Goal: Information Seeking & Learning: Learn about a topic

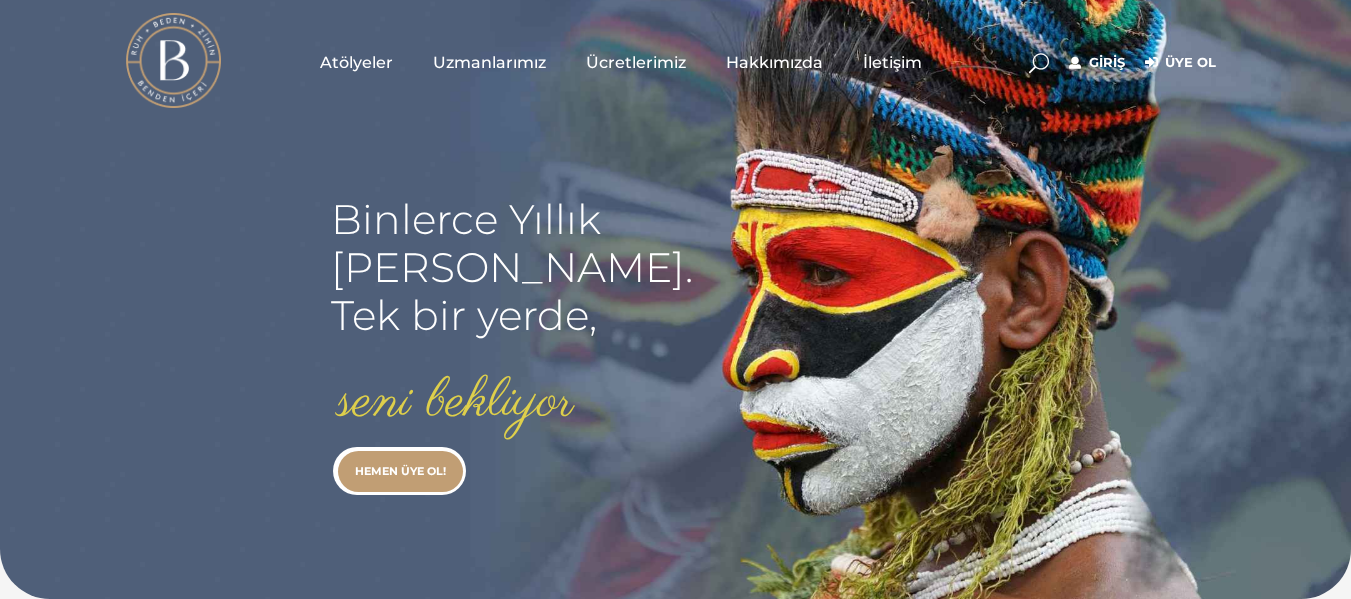
type input "[EMAIL_ADDRESS][DOMAIN_NAME]"
click at [1112, 64] on link "Giriş" at bounding box center [1097, 63] width 56 height 24
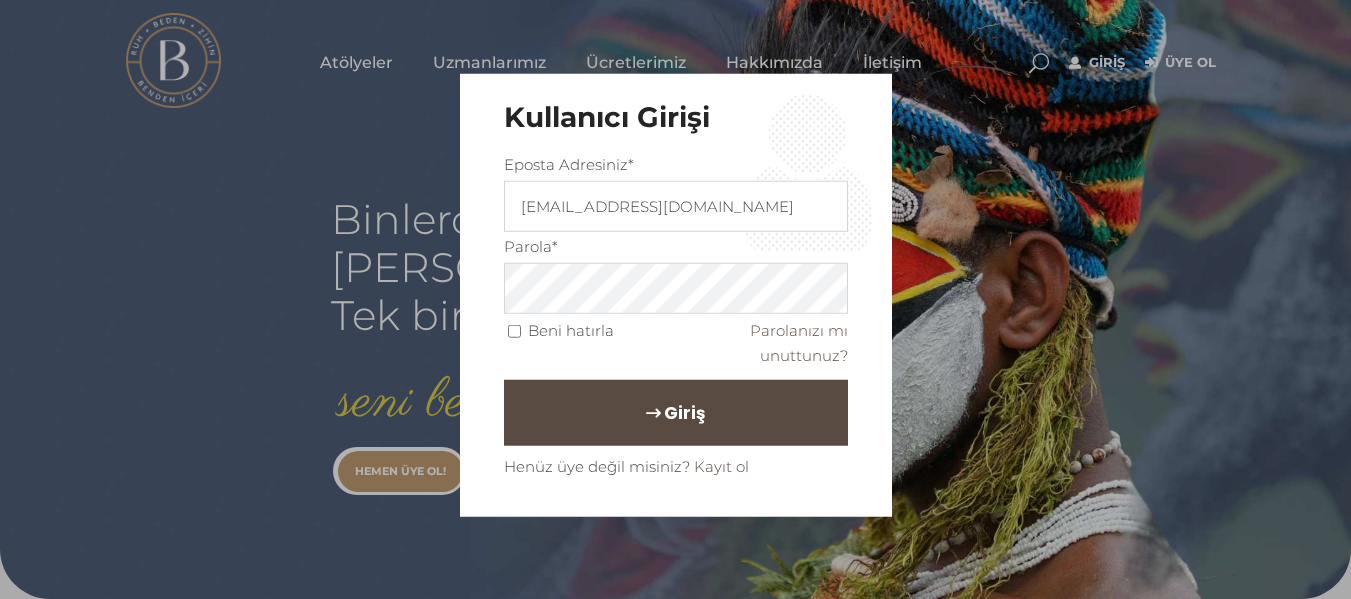
click at [664, 424] on span "Giriş" at bounding box center [684, 412] width 41 height 34
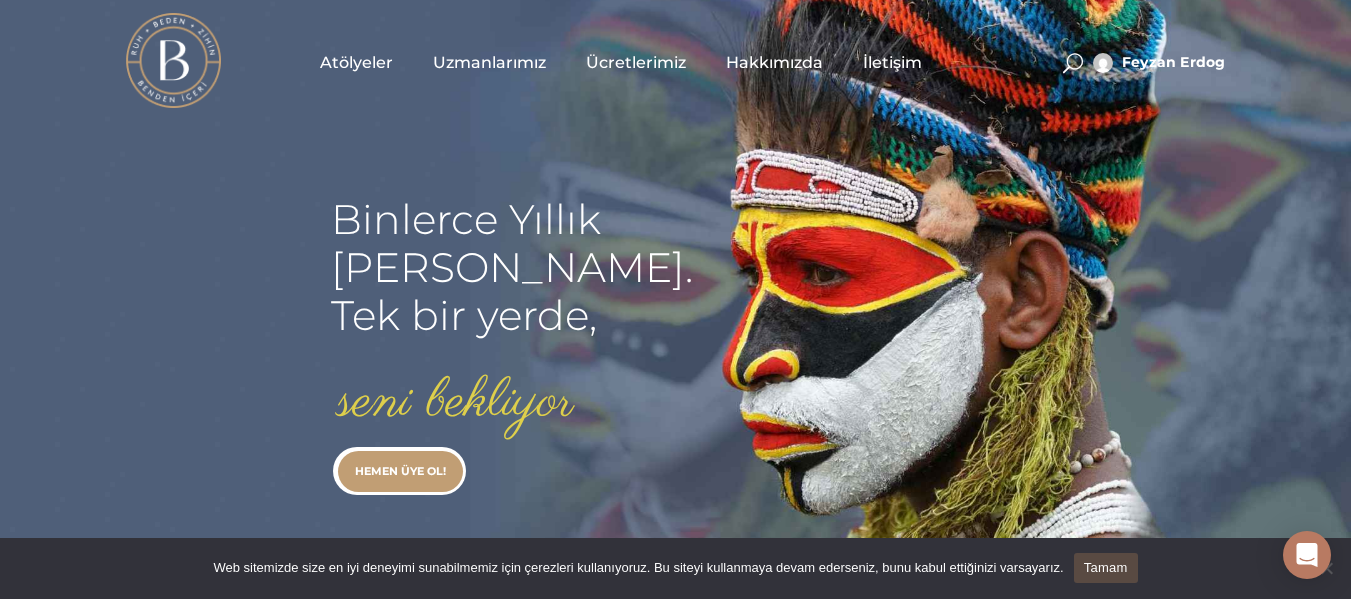
click at [328, 60] on span "Atölyeler" at bounding box center [356, 62] width 73 height 23
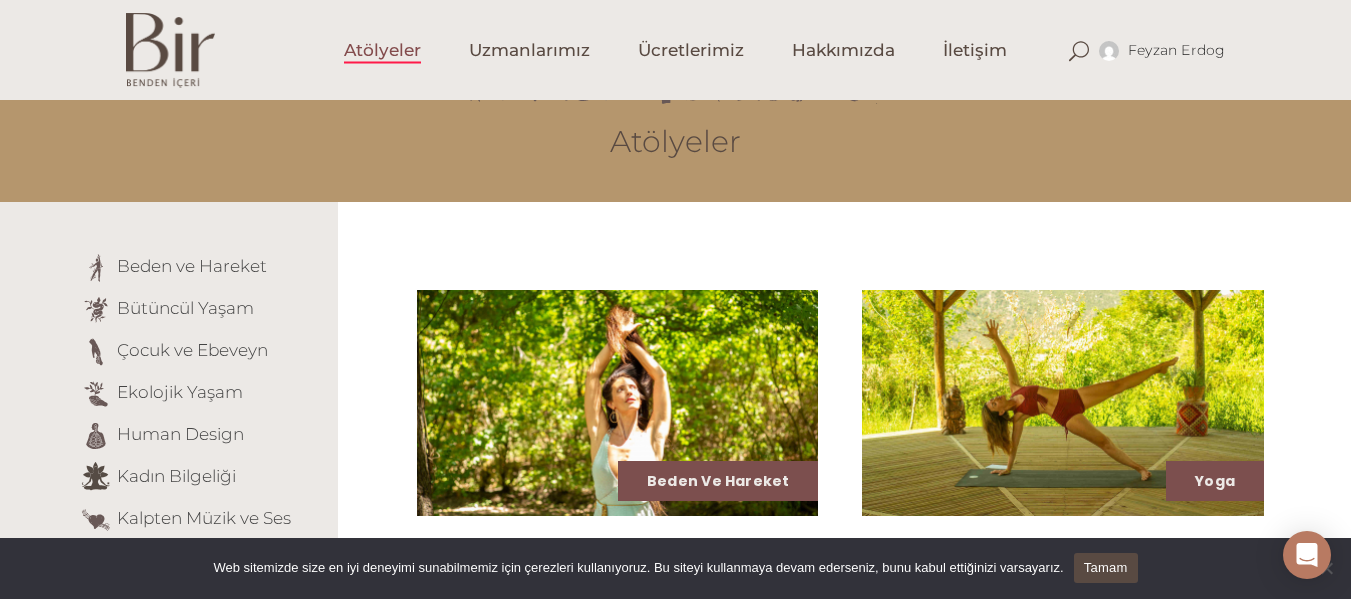
scroll to position [80, 0]
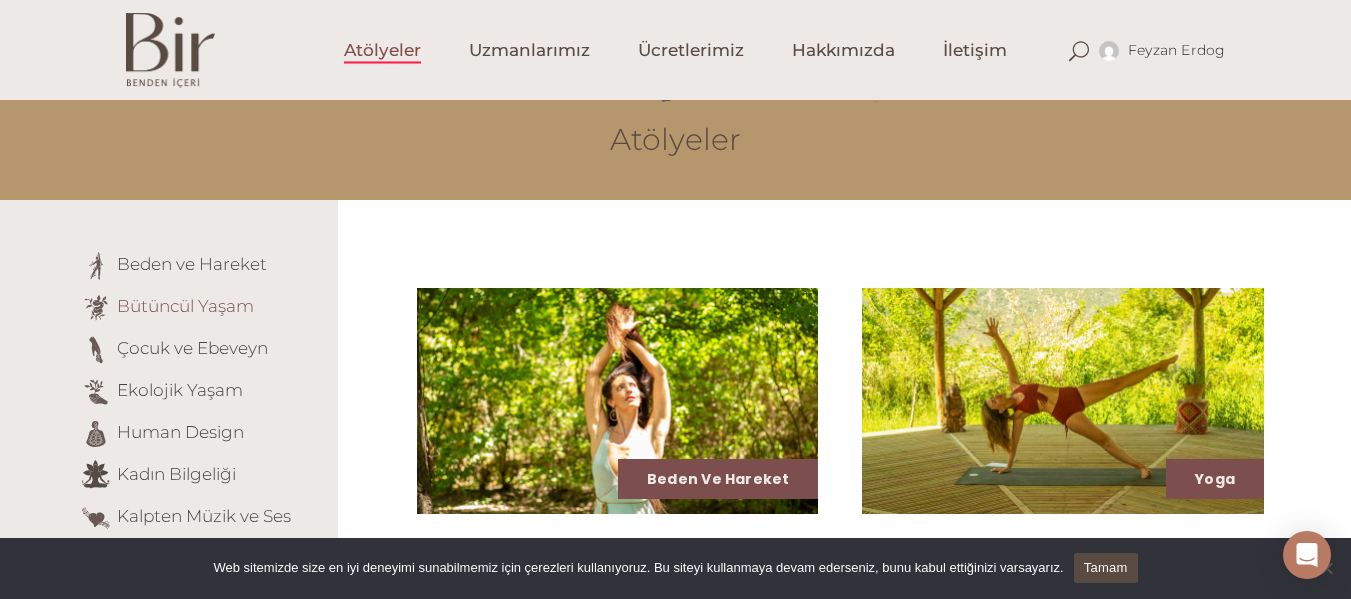
click at [173, 303] on link "Bütüncül Yaşam" at bounding box center [185, 306] width 137 height 20
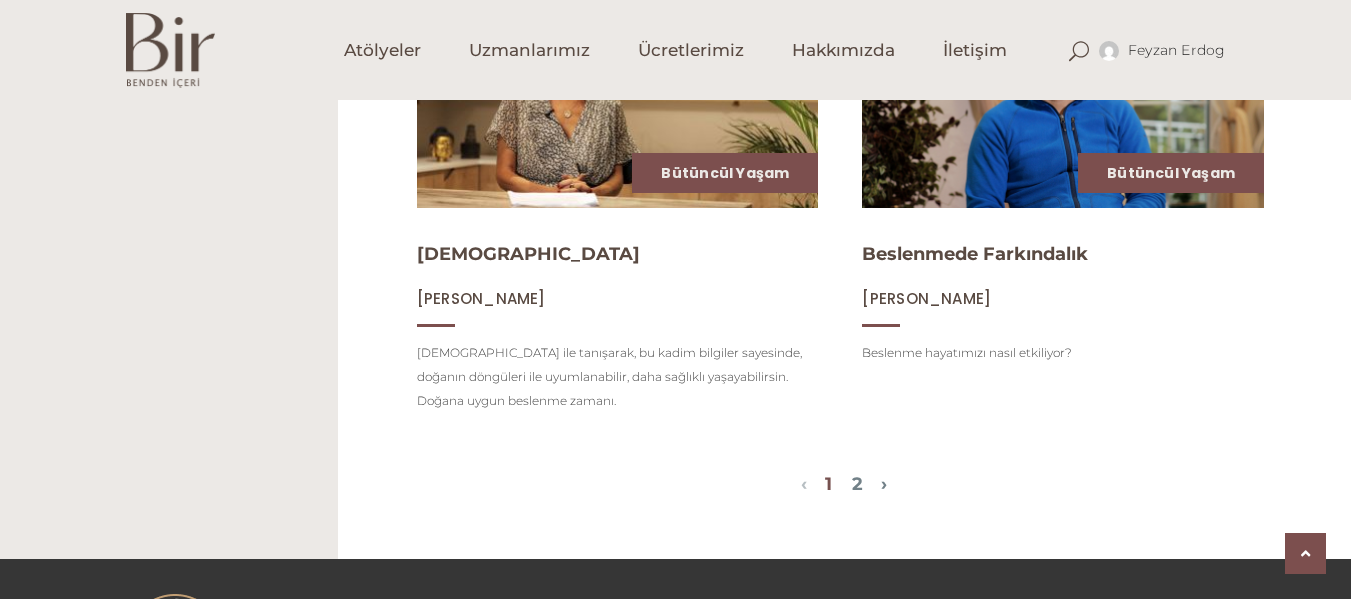
scroll to position [2319, 0]
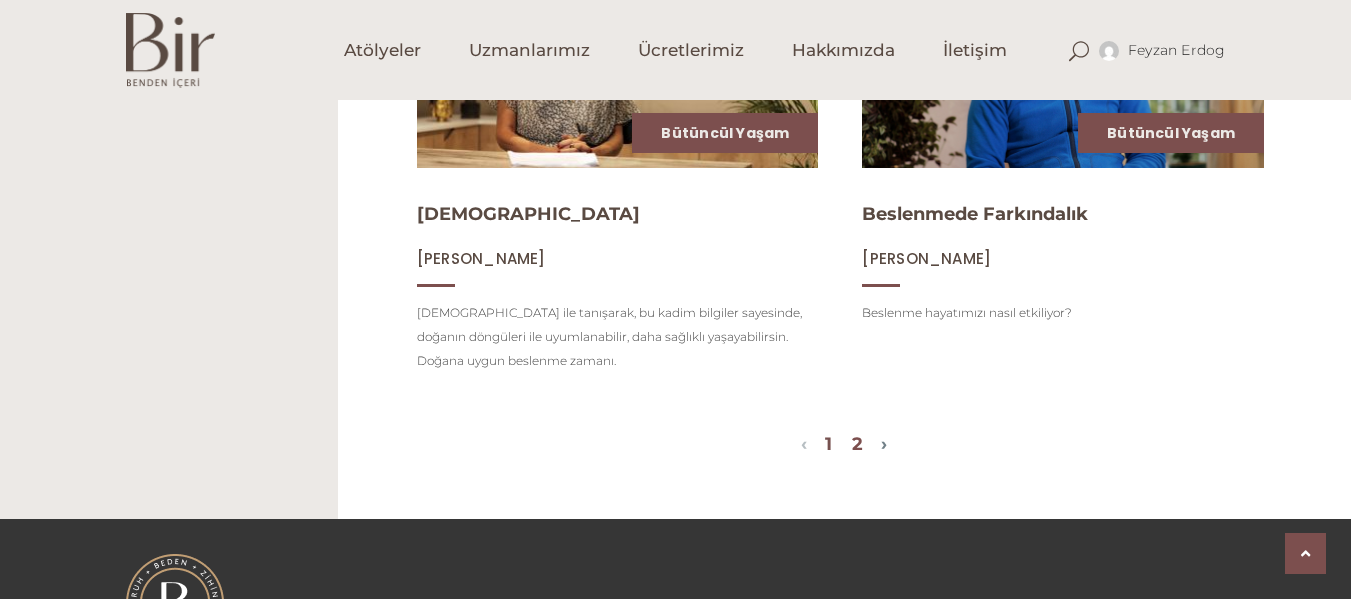
click at [861, 455] on link "2" at bounding box center [857, 444] width 11 height 22
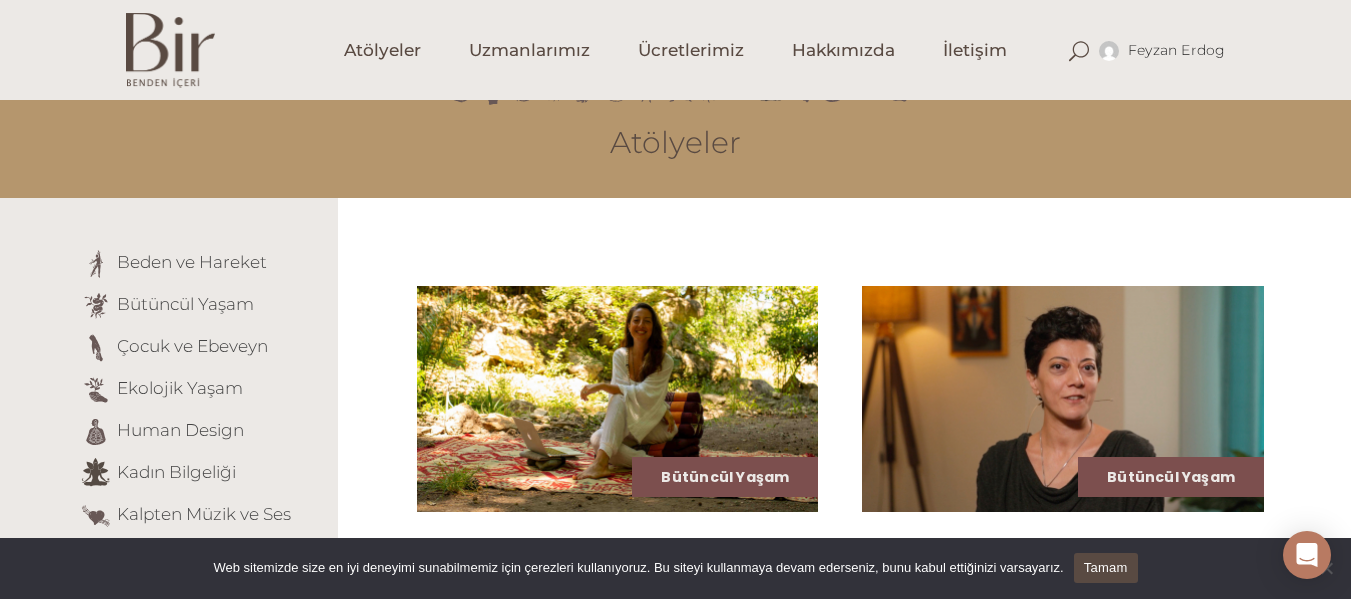
scroll to position [80, 0]
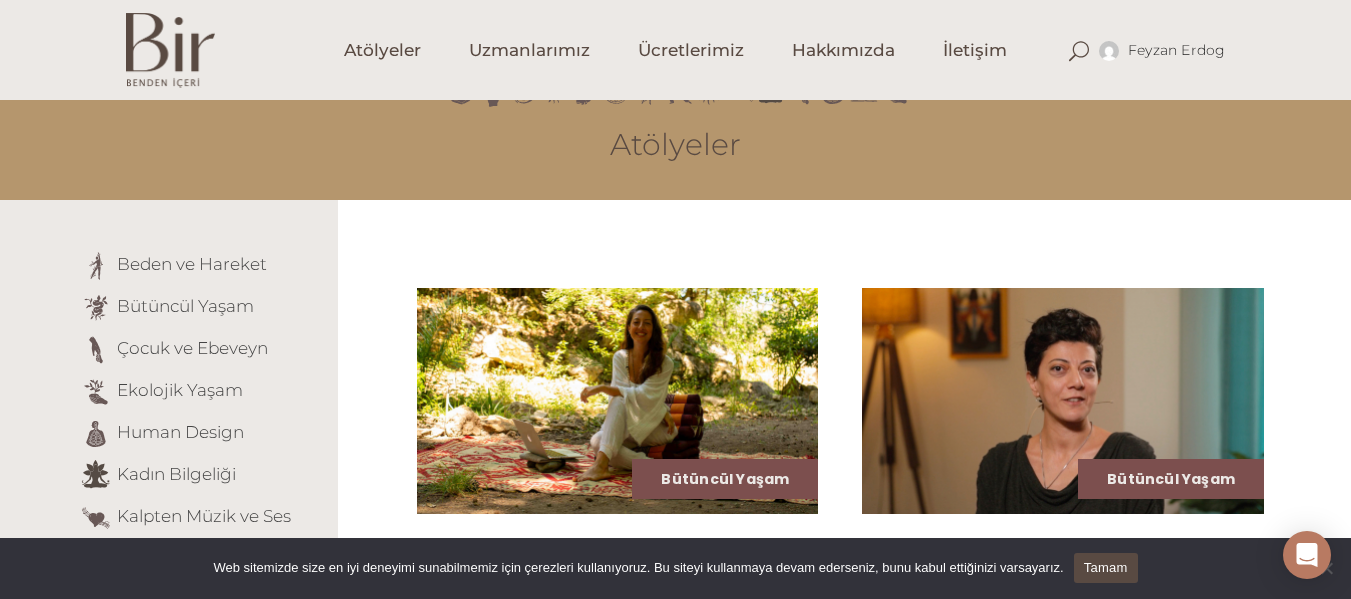
click at [909, 483] on img at bounding box center [1063, 401] width 402 height 226
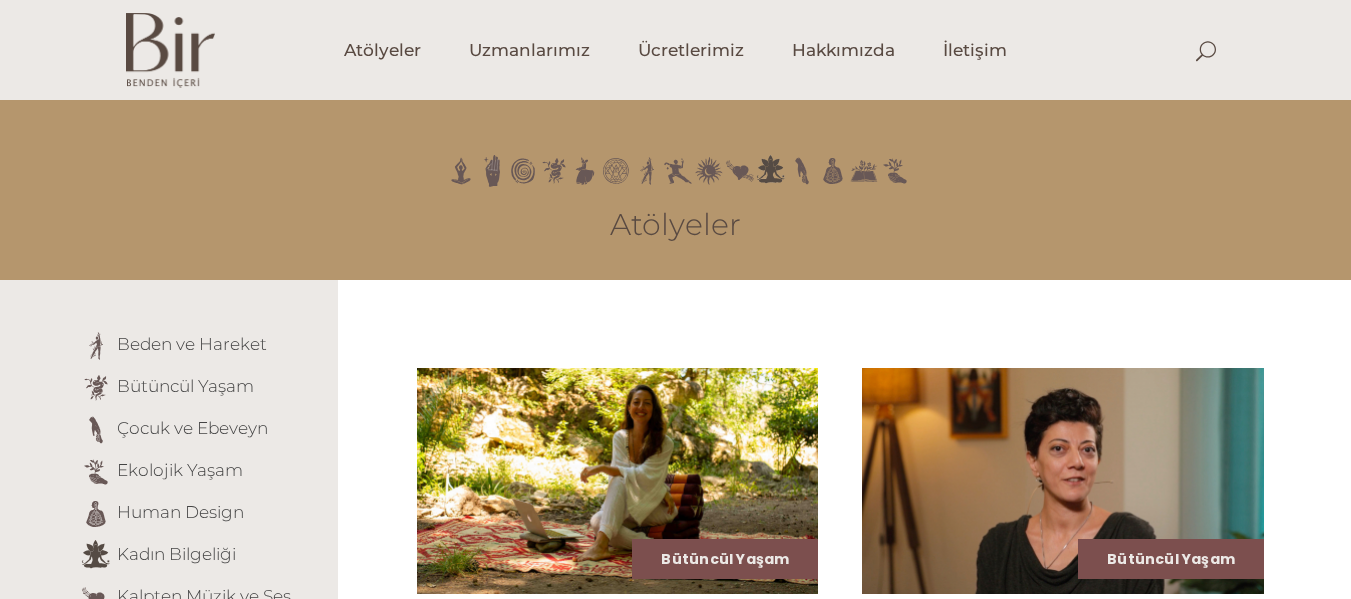
scroll to position [80, 0]
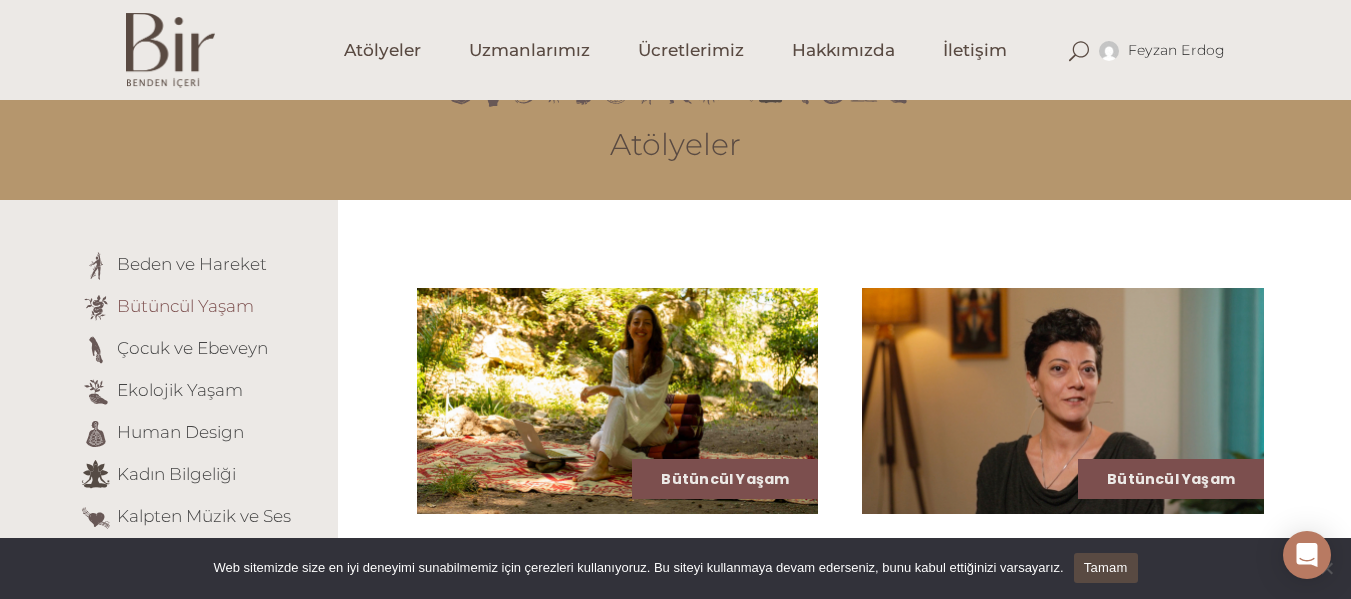
click at [217, 312] on link "Bütüncül Yaşam" at bounding box center [185, 306] width 137 height 20
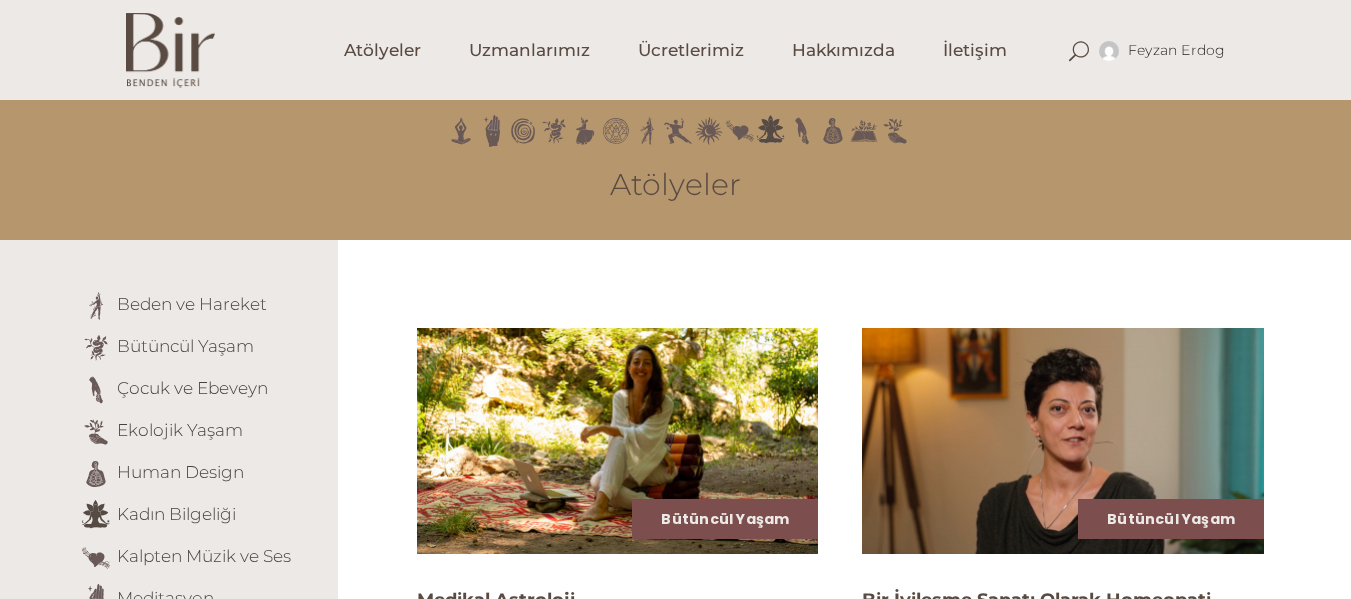
scroll to position [200, 0]
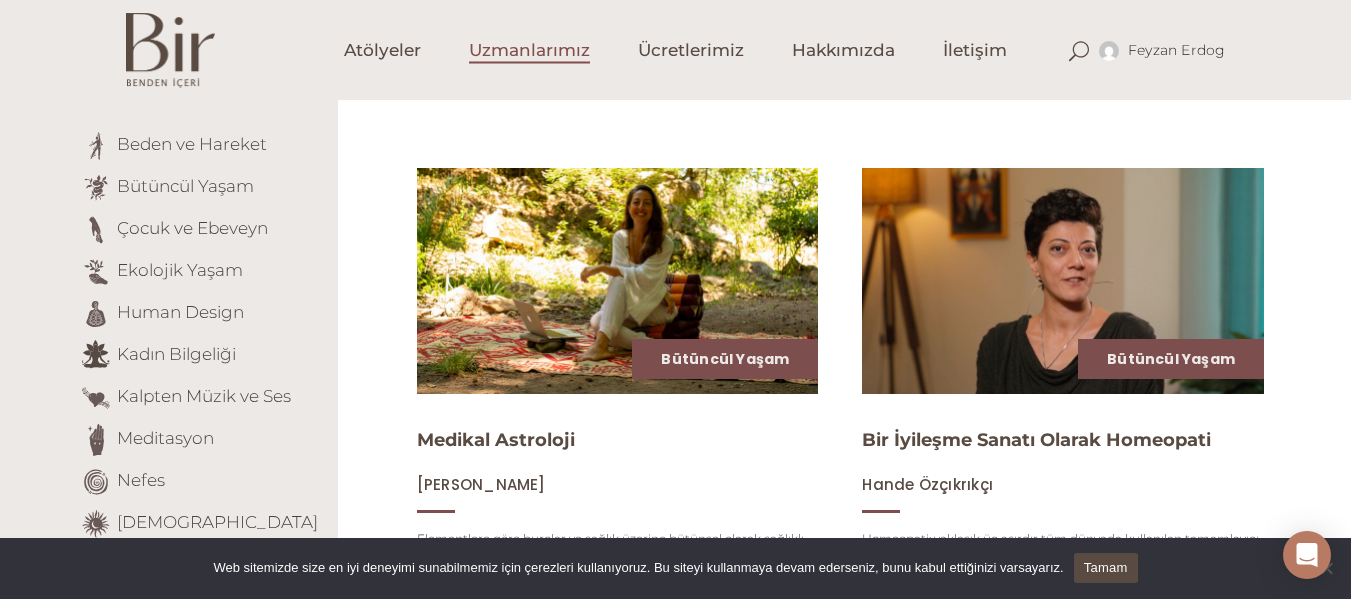
click at [507, 61] on span "Uzmanlarımız" at bounding box center [529, 50] width 121 height 23
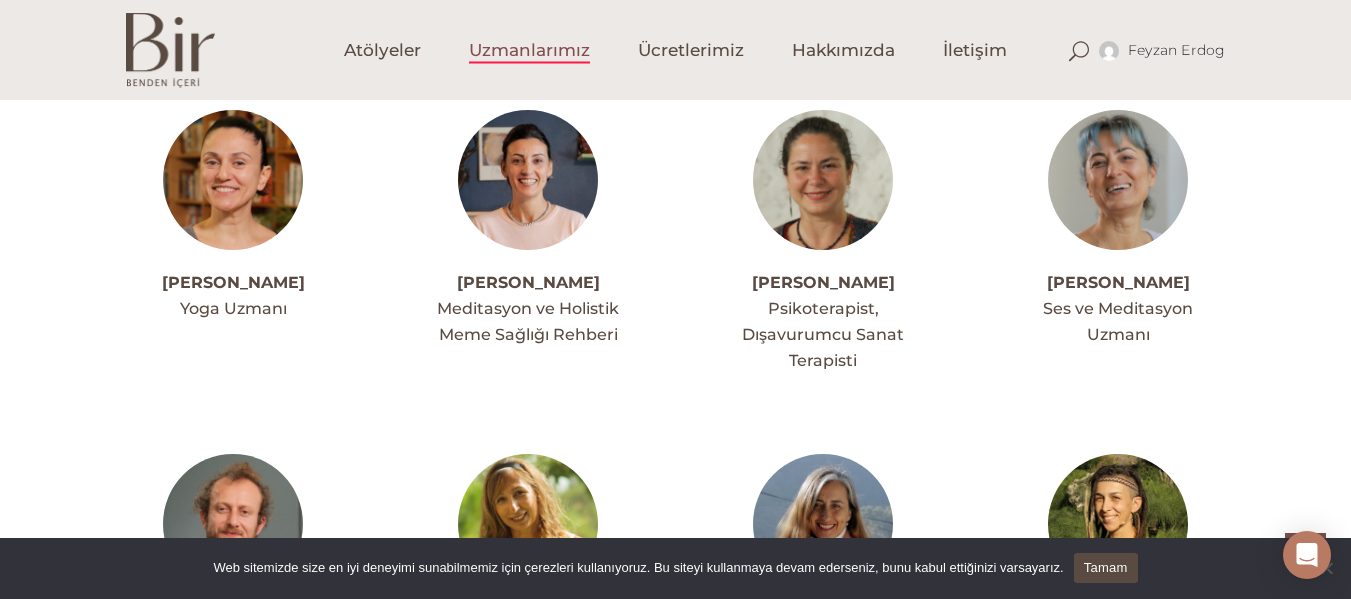
scroll to position [2839, 0]
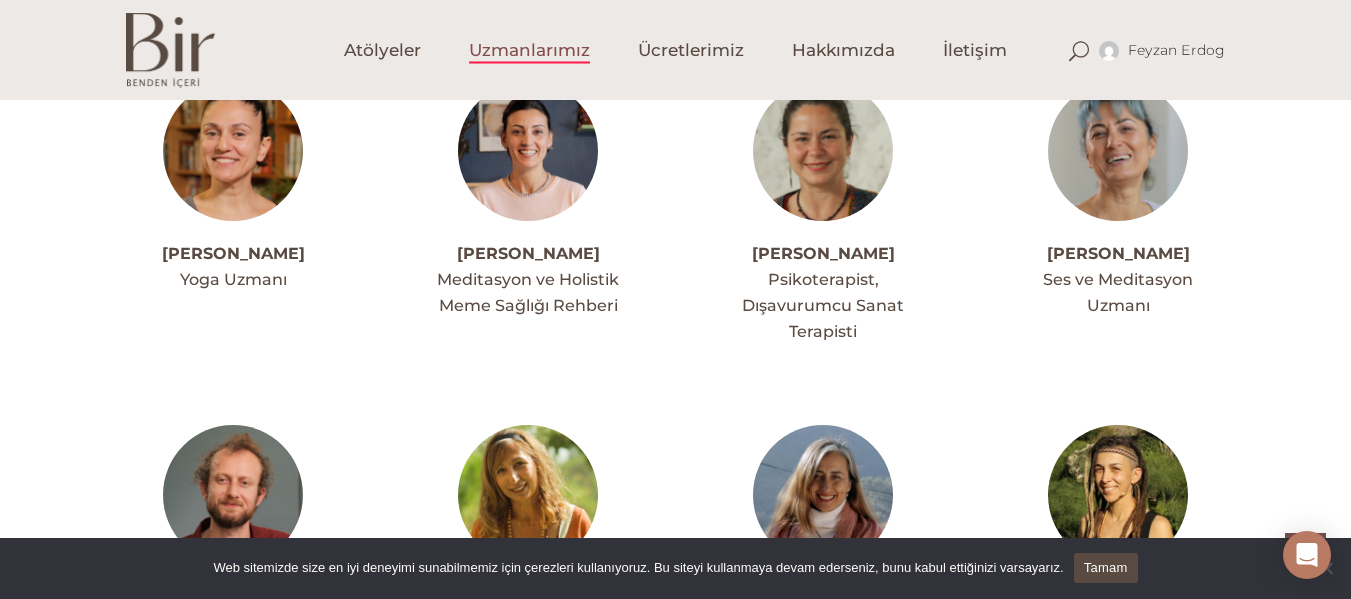
click at [817, 168] on img at bounding box center [823, 151] width 140 height 140
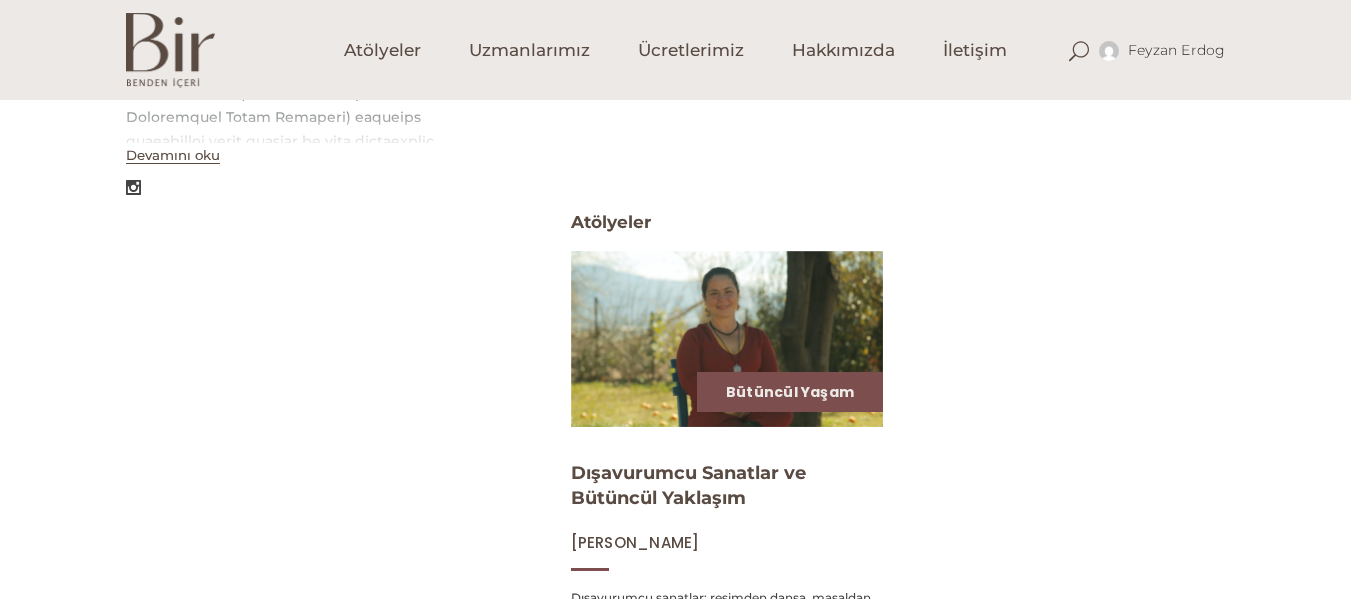
scroll to position [775, 0]
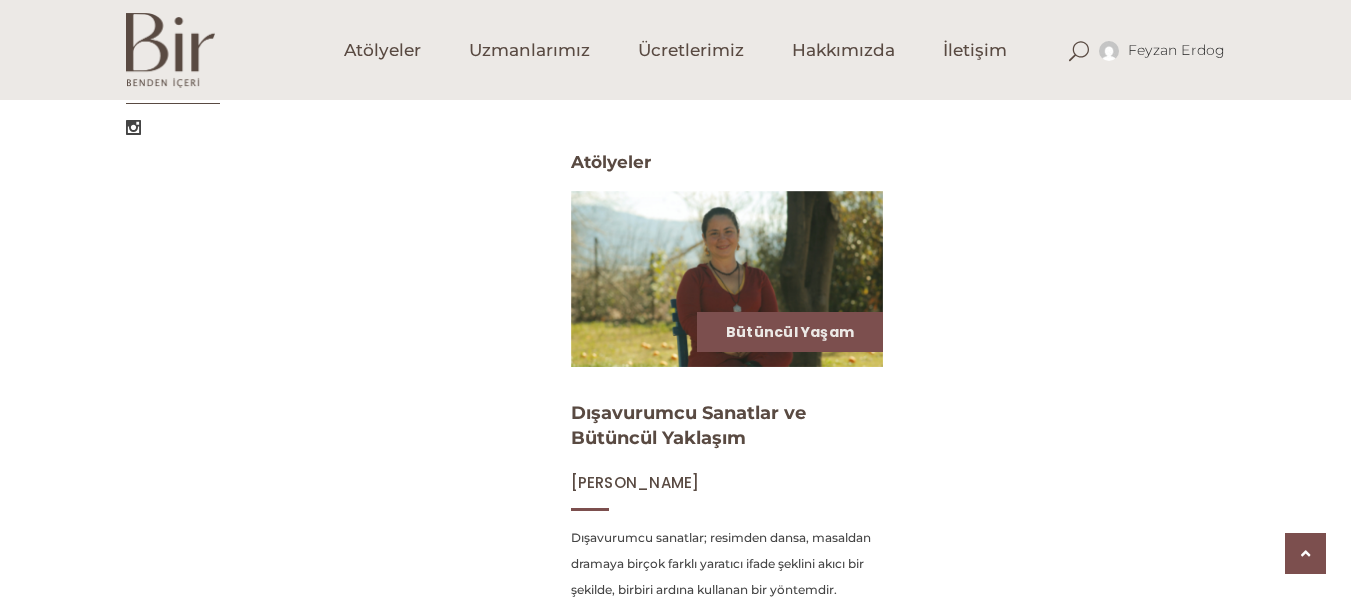
click at [630, 167] on span "Atölyeler" at bounding box center [611, 147] width 80 height 62
click at [694, 226] on img at bounding box center [727, 278] width 322 height 181
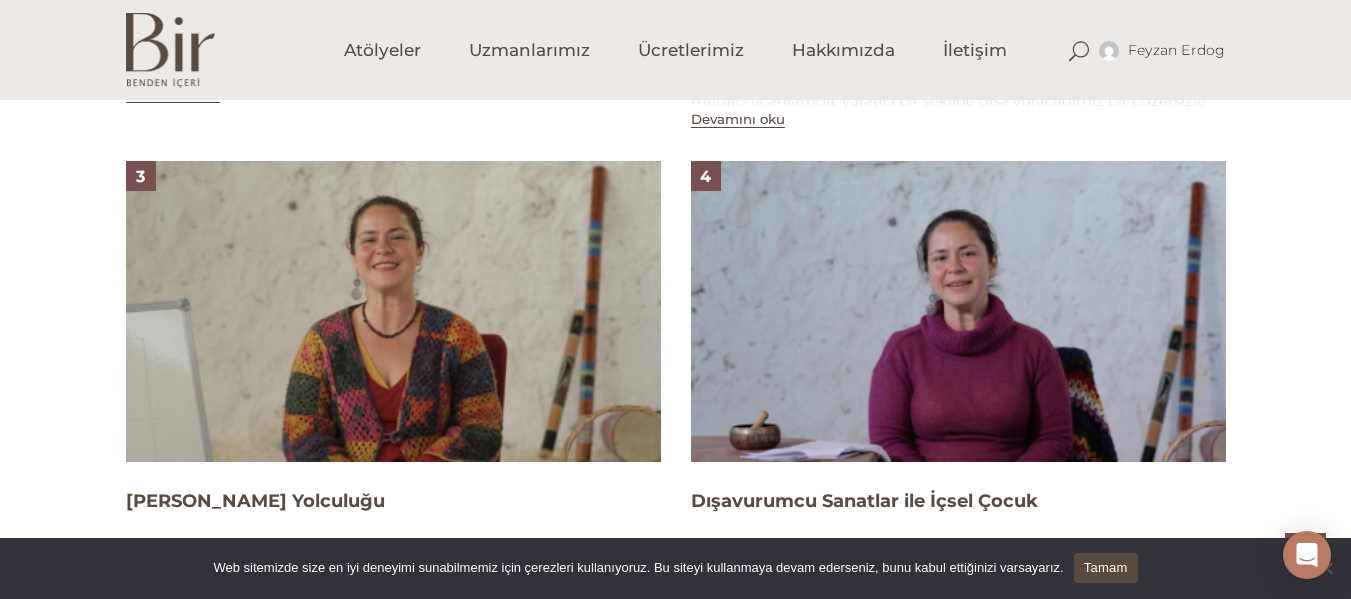
scroll to position [1759, 0]
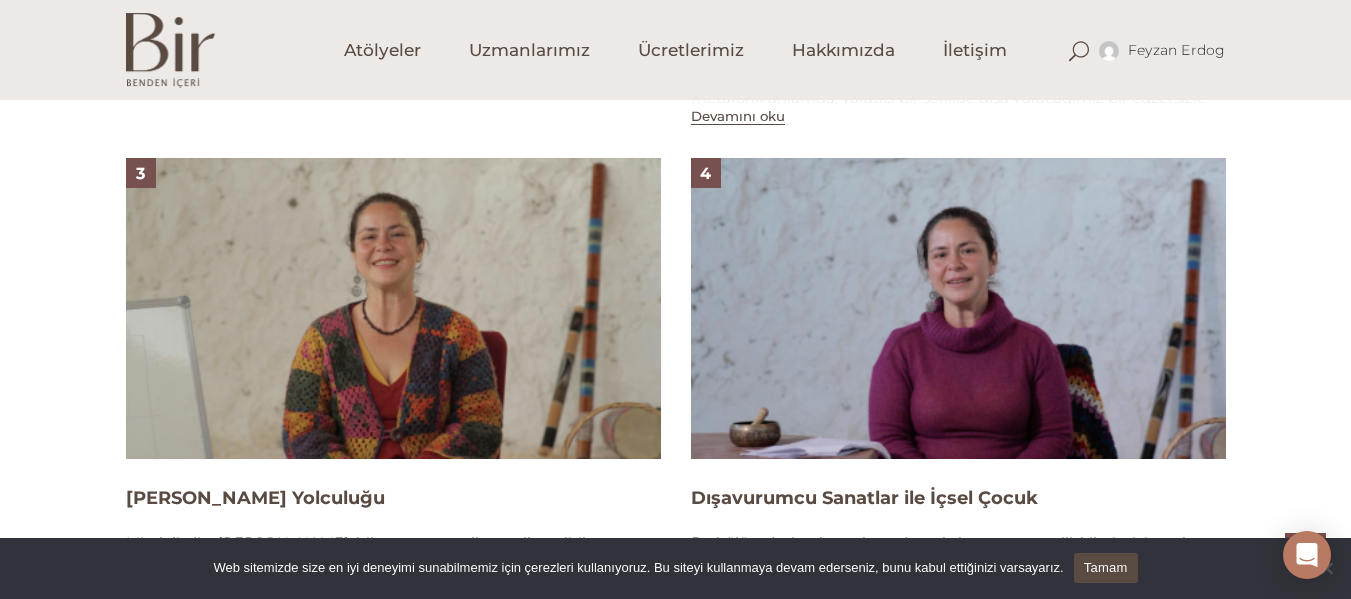
click at [389, 358] on img at bounding box center [393, 308] width 535 height 301
